Goal: Task Accomplishment & Management: Use online tool/utility

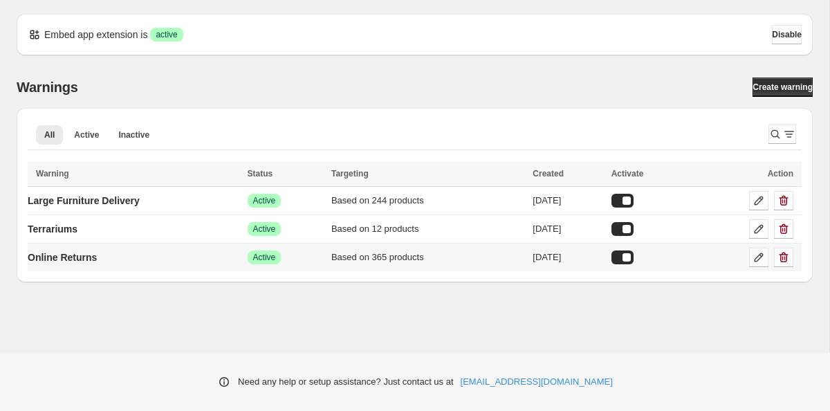
click at [758, 261] on icon at bounding box center [758, 257] width 14 height 14
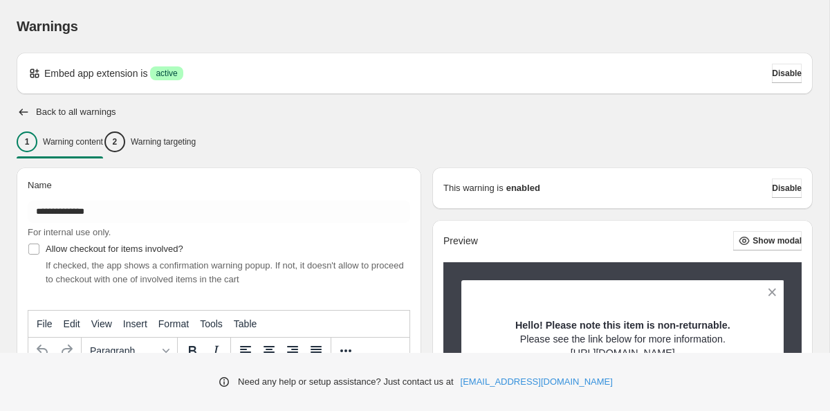
type input "**********"
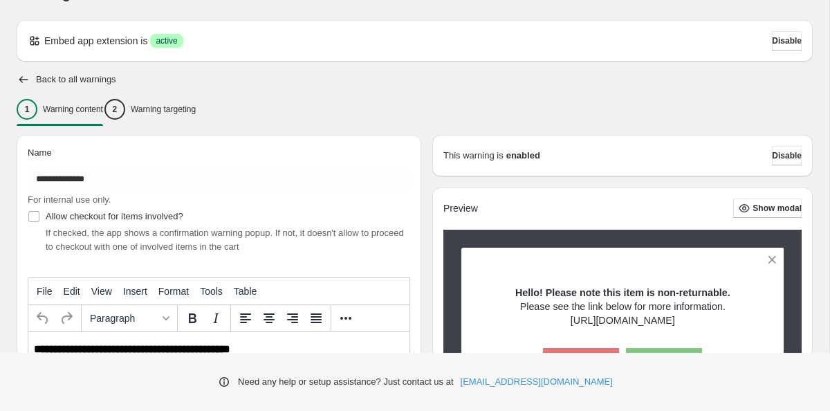
scroll to position [40, 0]
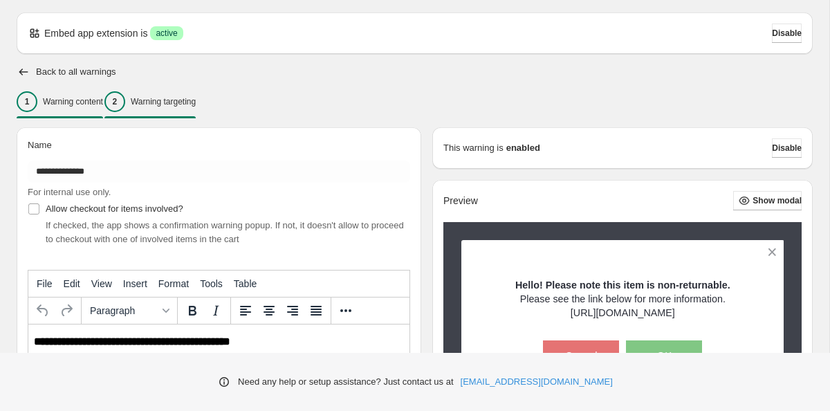
click at [188, 106] on p "Warning targeting" at bounding box center [163, 101] width 65 height 11
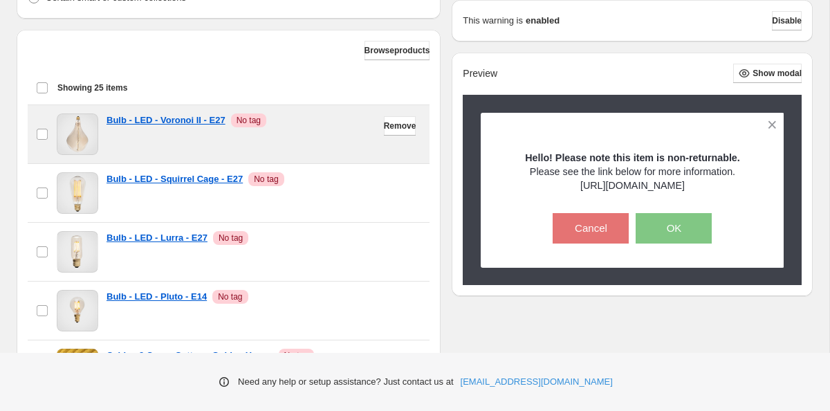
scroll to position [428, 0]
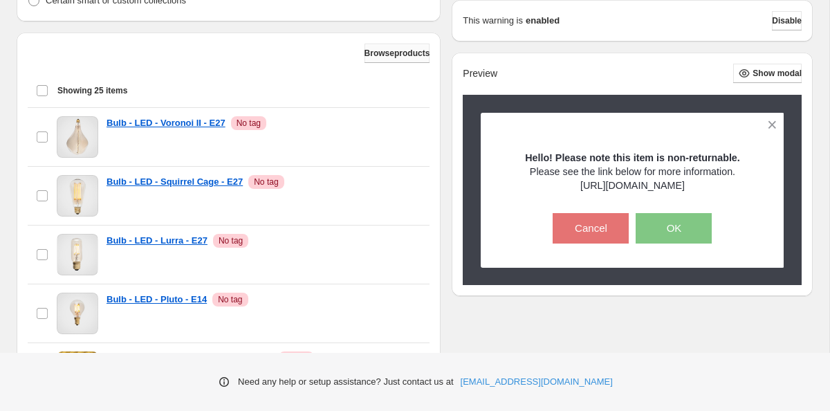
click at [385, 60] on button "Browse products" at bounding box center [397, 53] width 66 height 19
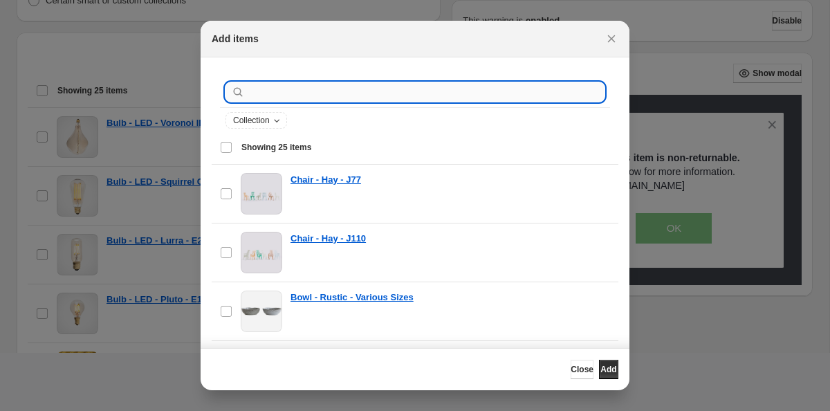
click at [297, 93] on input ":r1b:" at bounding box center [425, 91] width 357 height 19
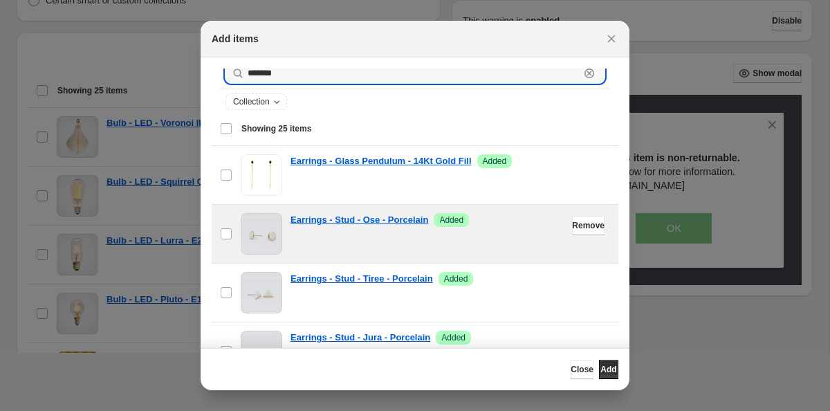
scroll to position [17, 0]
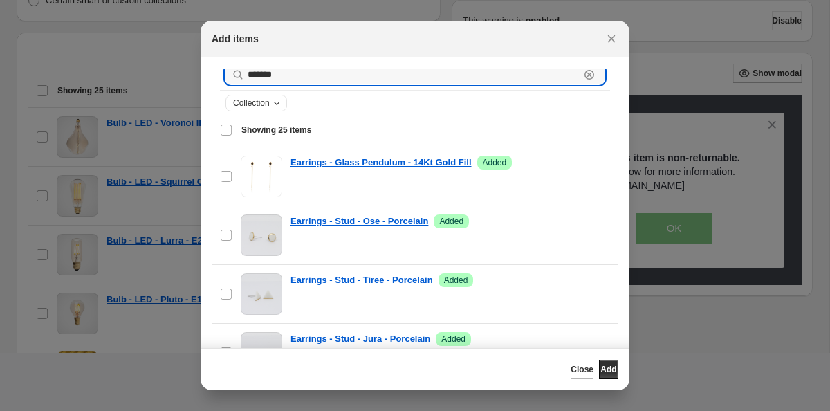
type input "*******"
click at [275, 95] on button "Collection" at bounding box center [256, 102] width 60 height 15
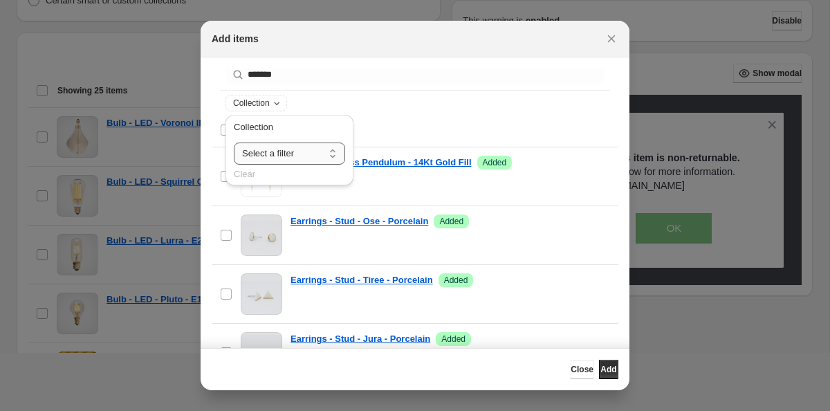
click at [296, 161] on select "**********" at bounding box center [289, 153] width 111 height 22
select select "**********"
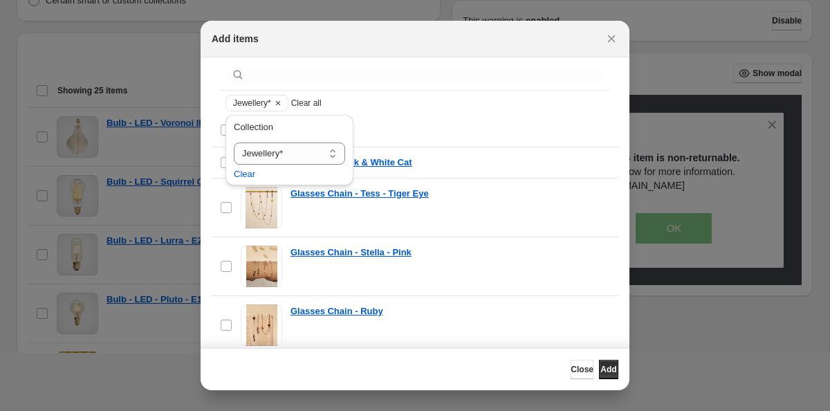
click at [404, 117] on div "Select all 25 items Showing 25 items" at bounding box center [415, 129] width 390 height 33
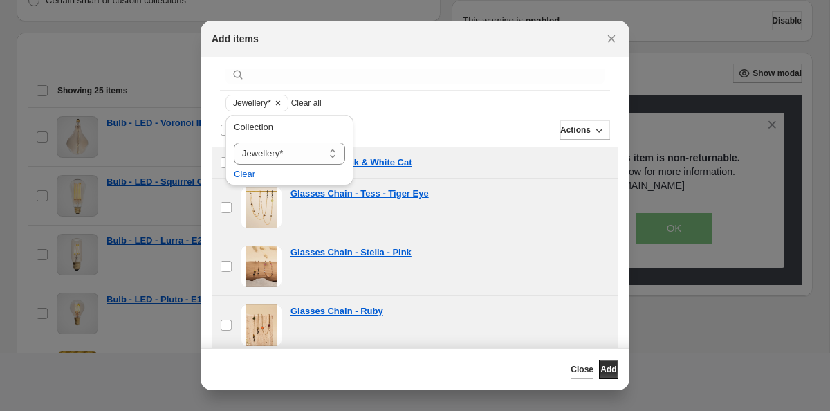
click at [404, 117] on div "Deselect all 25 items Showing 25 items" at bounding box center [415, 129] width 390 height 33
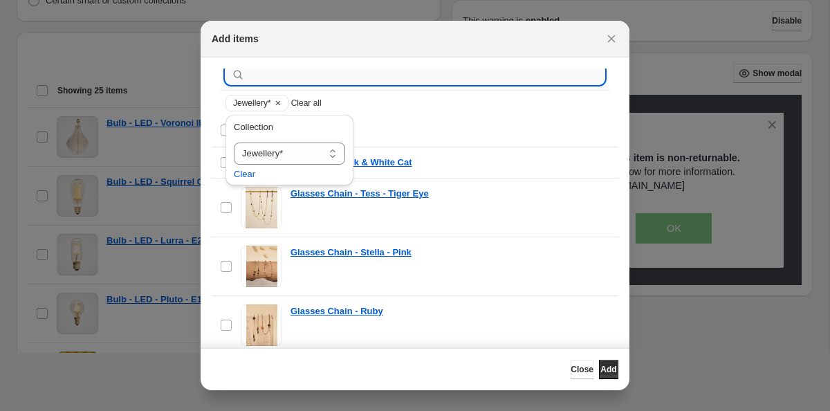
click at [363, 68] on input ":r1b:" at bounding box center [425, 74] width 357 height 19
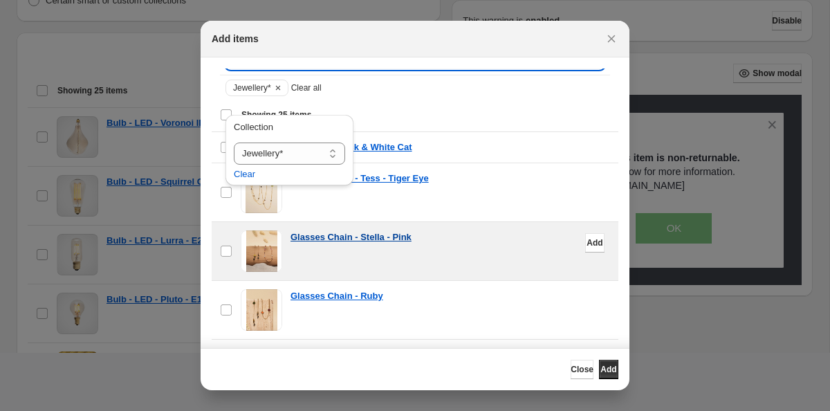
scroll to position [0, 0]
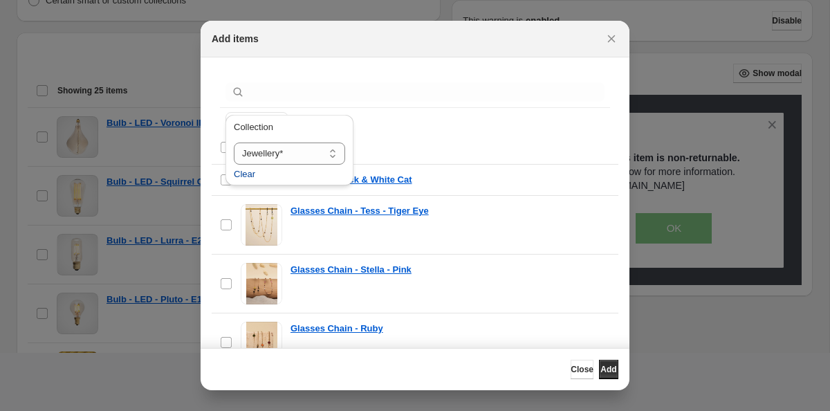
click at [250, 171] on span "Clear" at bounding box center [244, 174] width 21 height 14
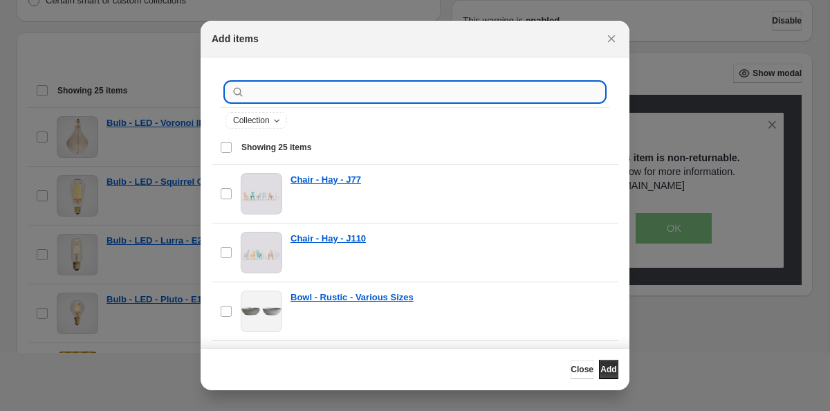
click at [367, 94] on input ":r1b:" at bounding box center [425, 91] width 357 height 19
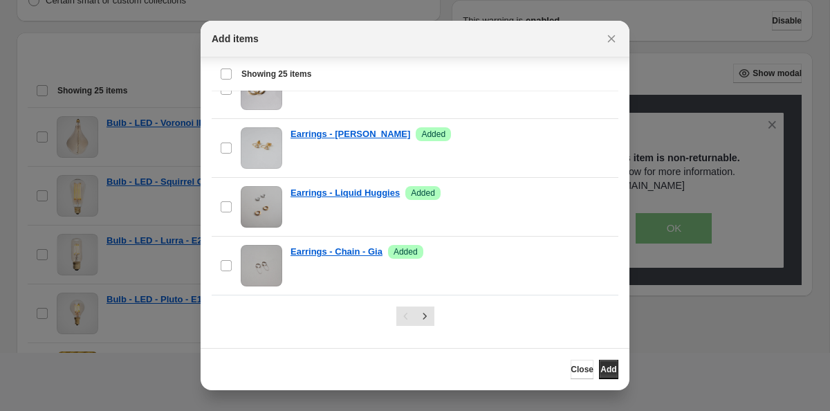
scroll to position [485, 0]
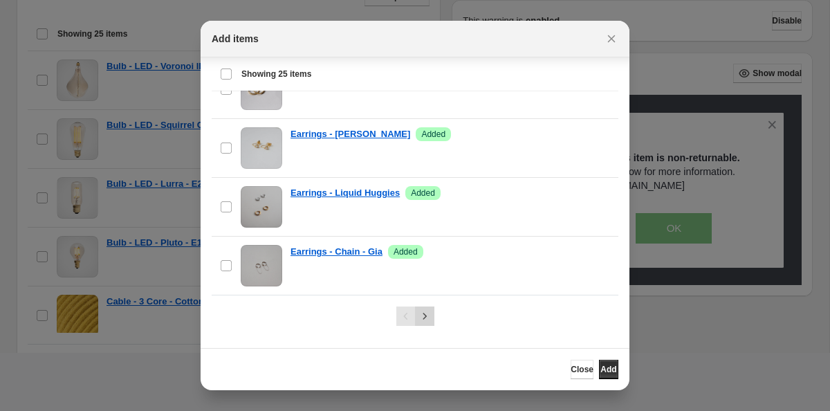
type input "*******"
click at [424, 317] on icon "Next" at bounding box center [423, 315] width 3 height 6
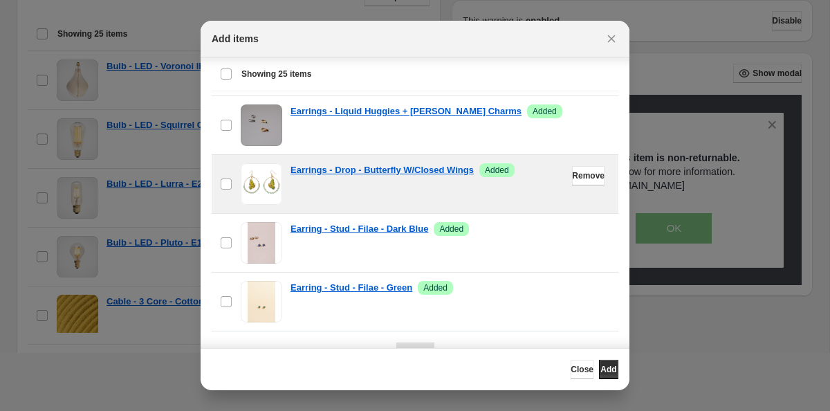
scroll to position [120, 0]
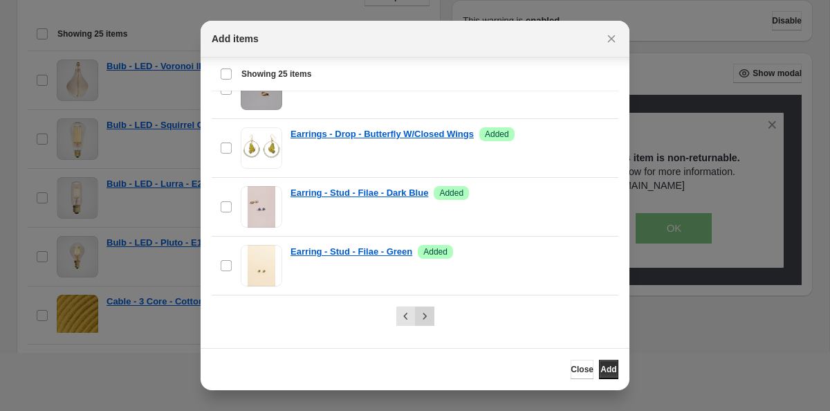
click at [424, 323] on button "Next" at bounding box center [424, 315] width 19 height 19
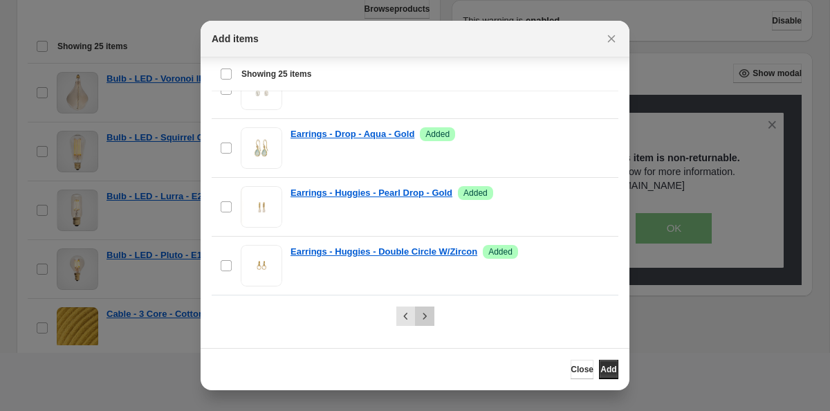
click at [429, 317] on icon "Next" at bounding box center [425, 316] width 14 height 14
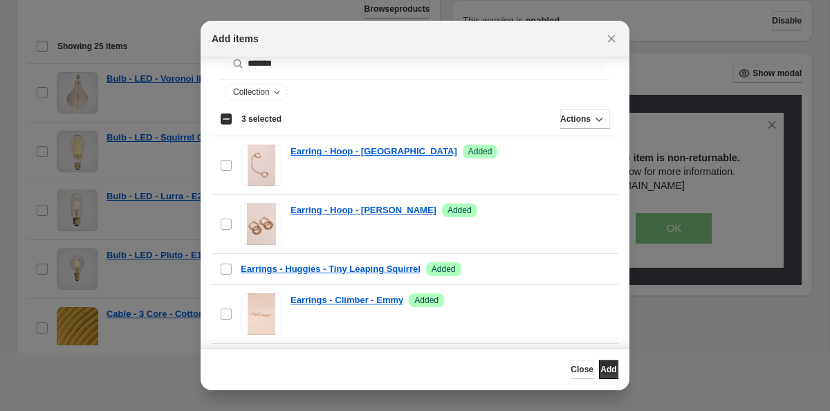
scroll to position [0, 0]
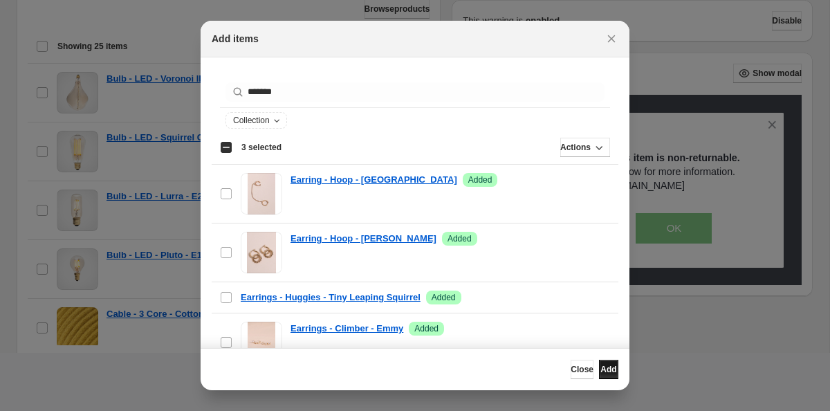
click at [609, 370] on span "Add" at bounding box center [608, 369] width 16 height 11
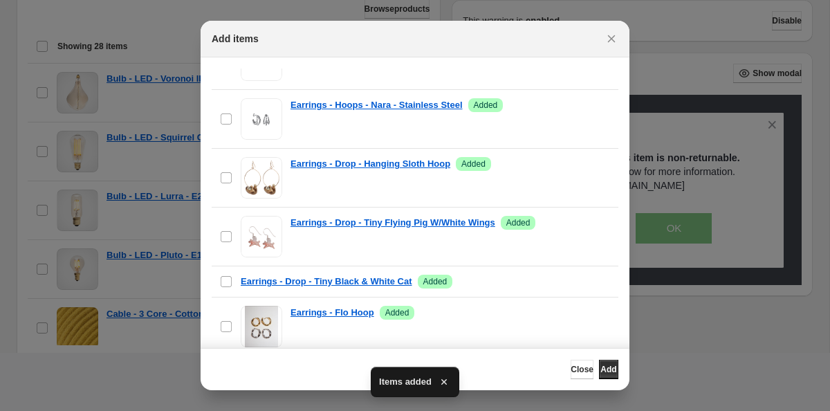
scroll to position [120, 0]
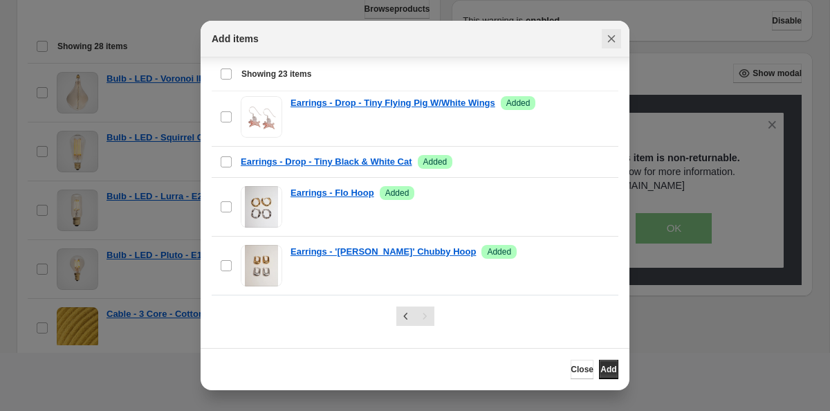
click at [610, 42] on icon "Close" at bounding box center [611, 39] width 14 height 14
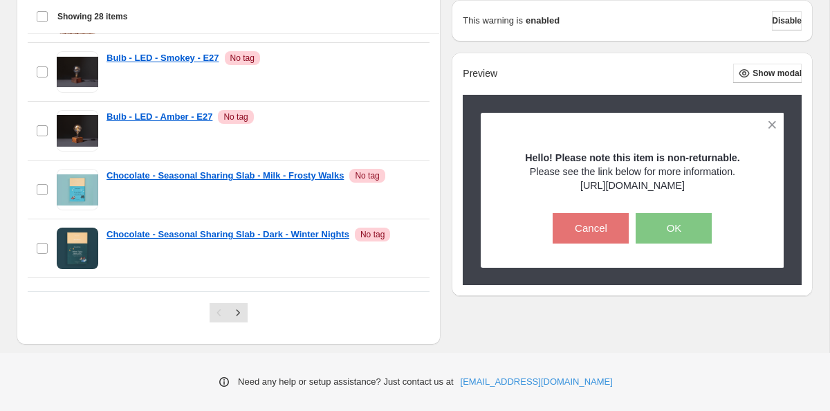
scroll to position [560, 0]
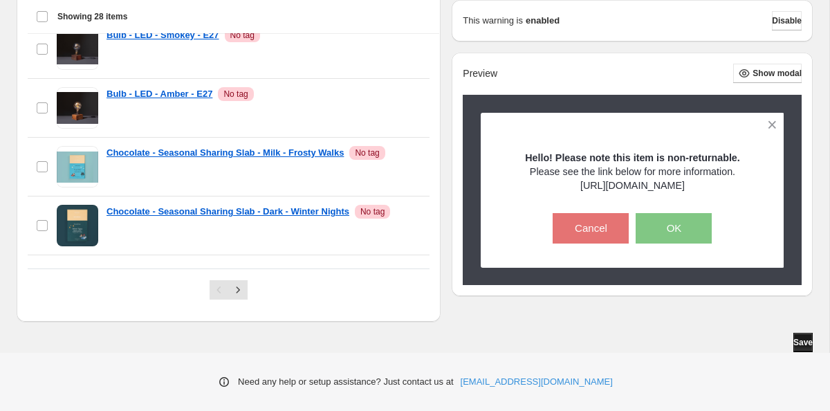
click at [797, 341] on span "Save" at bounding box center [802, 342] width 19 height 11
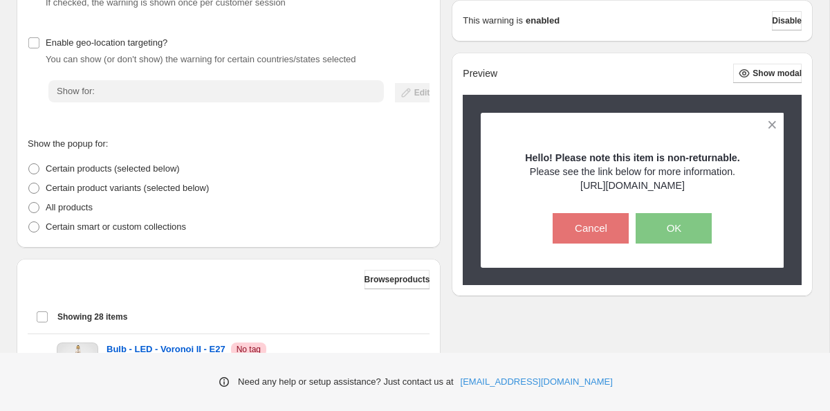
scroll to position [167, 0]
